Goal: Task Accomplishment & Management: Manage account settings

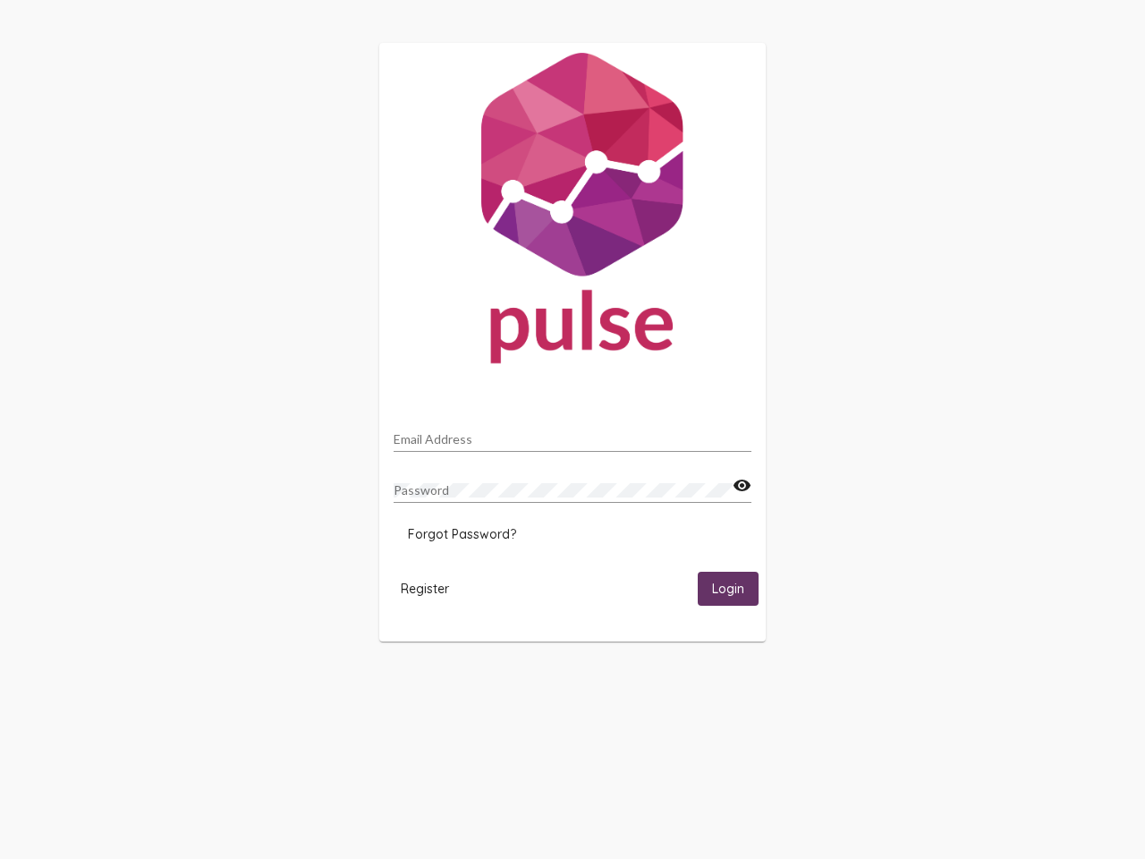
click at [572, 434] on input "Email Address" at bounding box center [573, 439] width 358 height 14
click at [741, 486] on mat-icon "visibility" at bounding box center [742, 485] width 19 height 21
click at [462, 534] on span "Forgot Password?" at bounding box center [462, 534] width 108 height 16
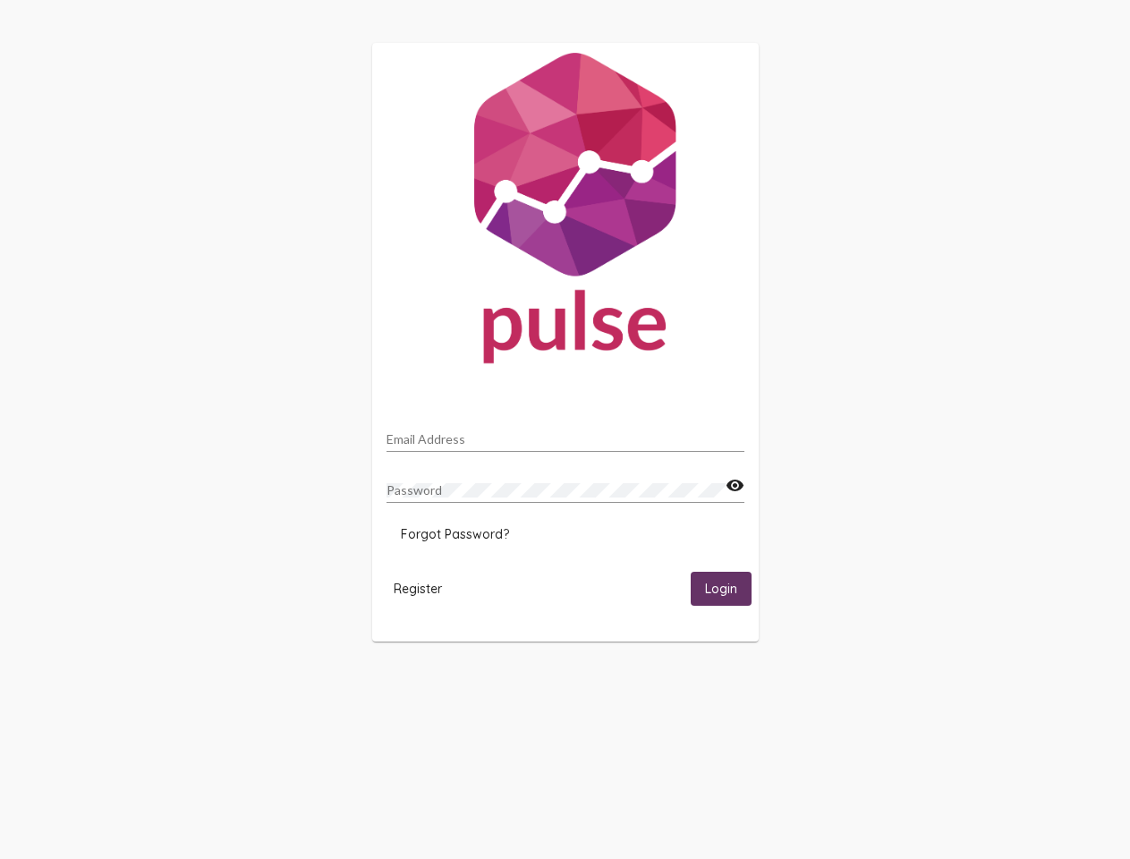
click at [425, 588] on html "Email Address Password visibility Forgot Password? Register Login" at bounding box center [565, 342] width 1130 height 684
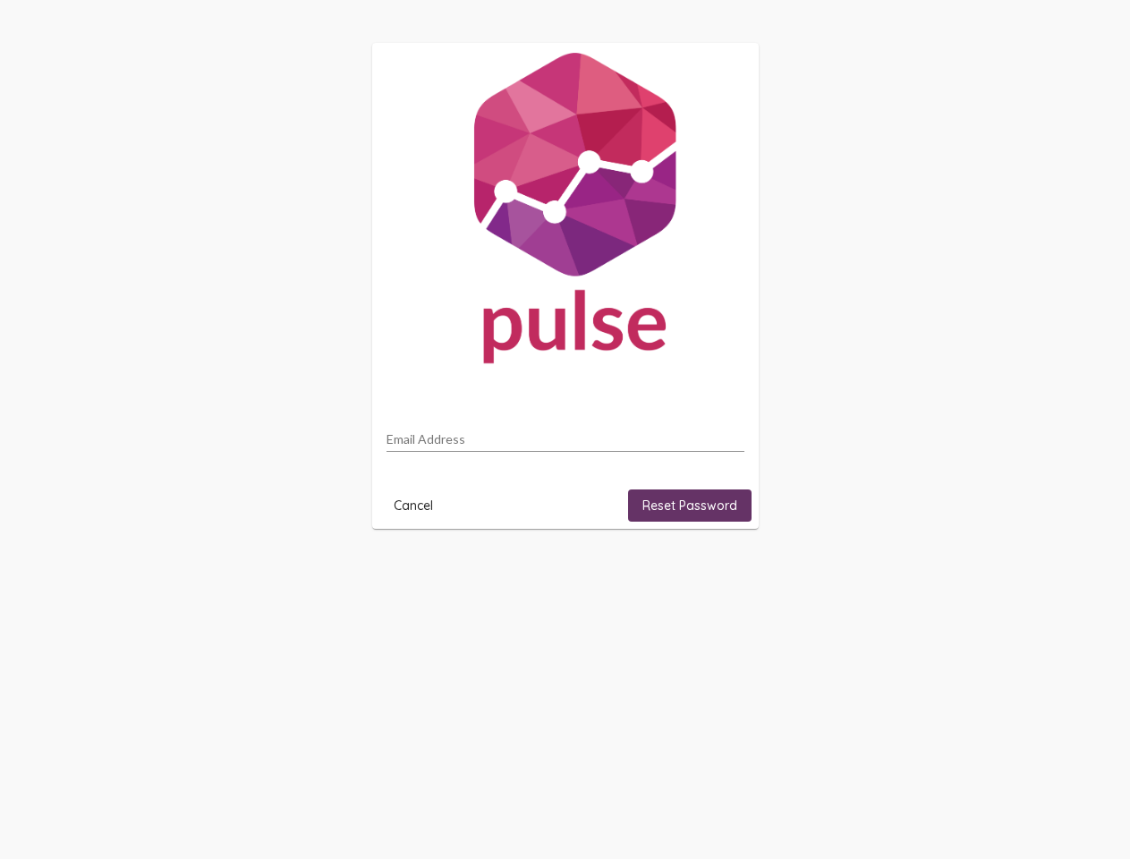
click at [728, 572] on html "Email Address Cancel Reset Password" at bounding box center [565, 286] width 1130 height 572
